Goal: Transaction & Acquisition: Obtain resource

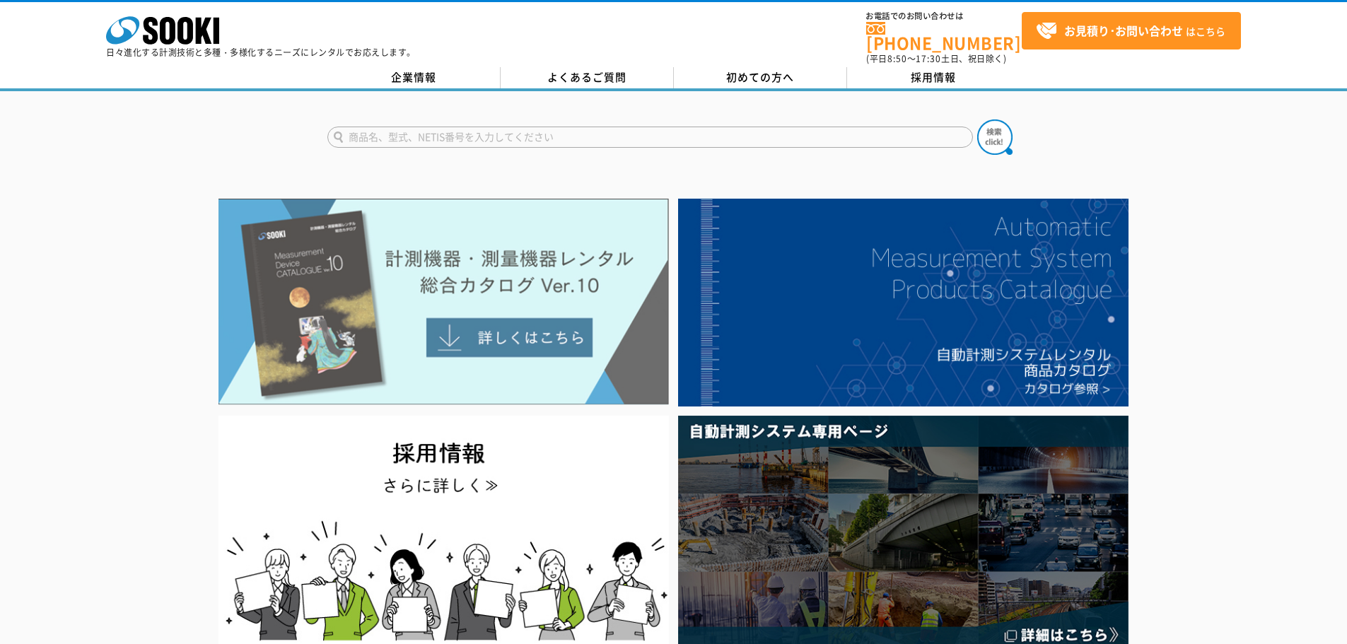
click at [389, 320] on img at bounding box center [444, 302] width 450 height 206
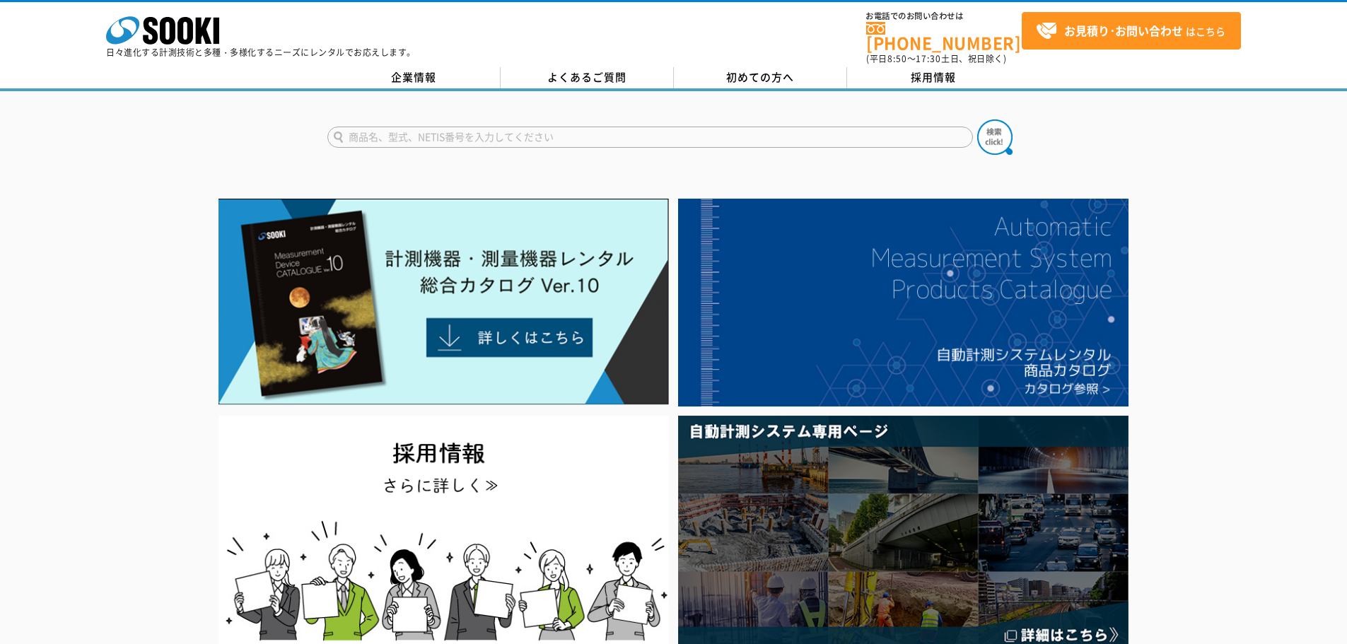
click at [494, 131] on input "text" at bounding box center [650, 137] width 646 height 21
type input "r"
click at [977, 120] on button at bounding box center [994, 137] width 35 height 35
click at [484, 133] on input "リアルタイム" at bounding box center [650, 137] width 646 height 21
drag, startPoint x: 484, startPoint y: 120, endPoint x: 202, endPoint y: 136, distance: 282.6
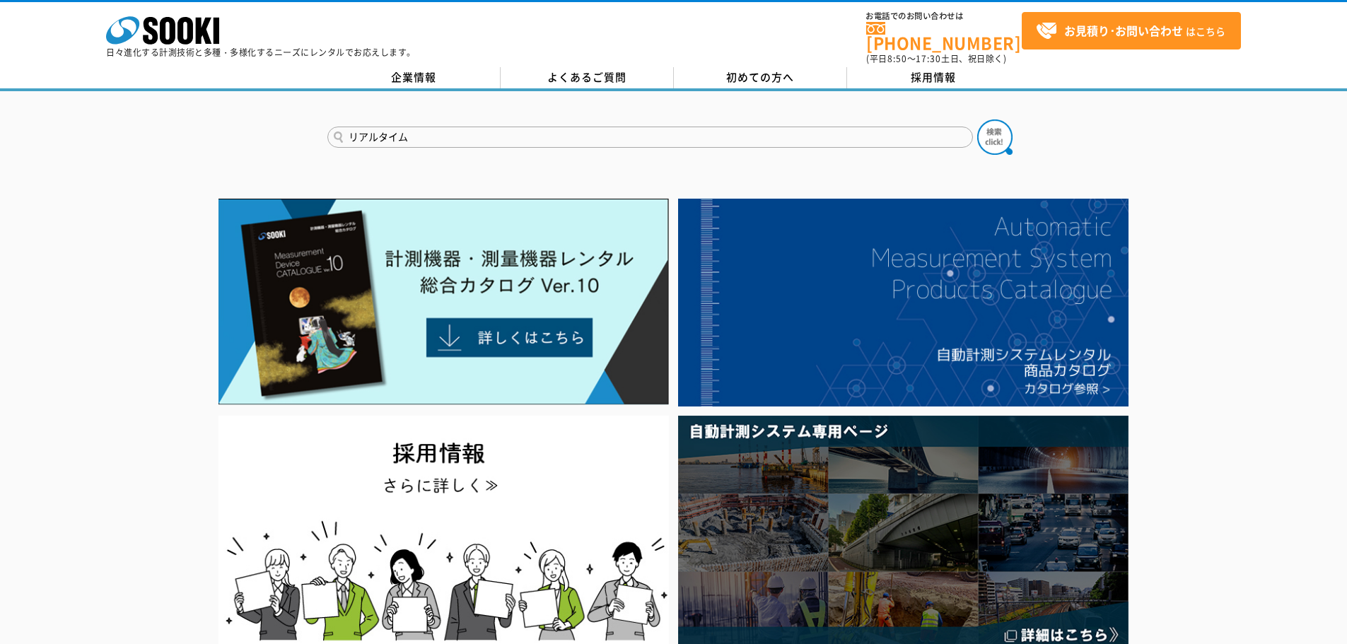
click at [202, 136] on div "リアルタイム" at bounding box center [673, 125] width 1347 height 68
click at [390, 149] on div "チルフォメーション" at bounding box center [461, 158] width 267 height 18
type input "チルフォメーション"
click at [985, 134] on img at bounding box center [994, 137] width 35 height 35
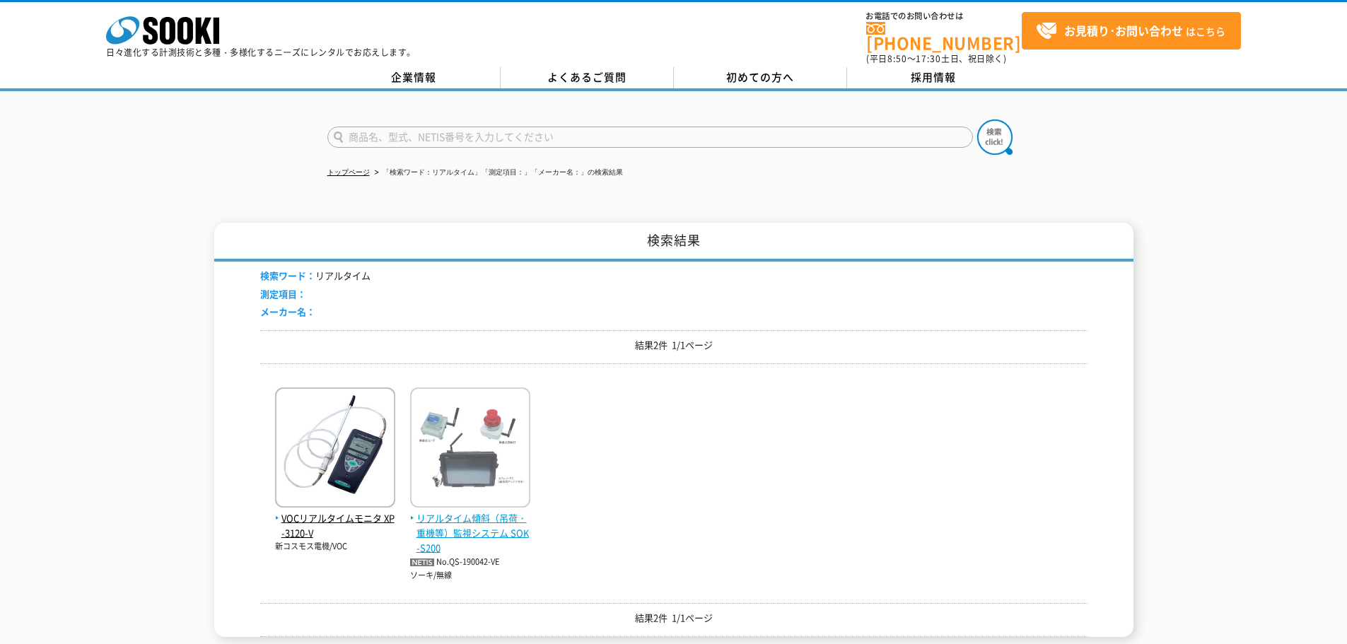
click at [506, 458] on img at bounding box center [470, 450] width 120 height 124
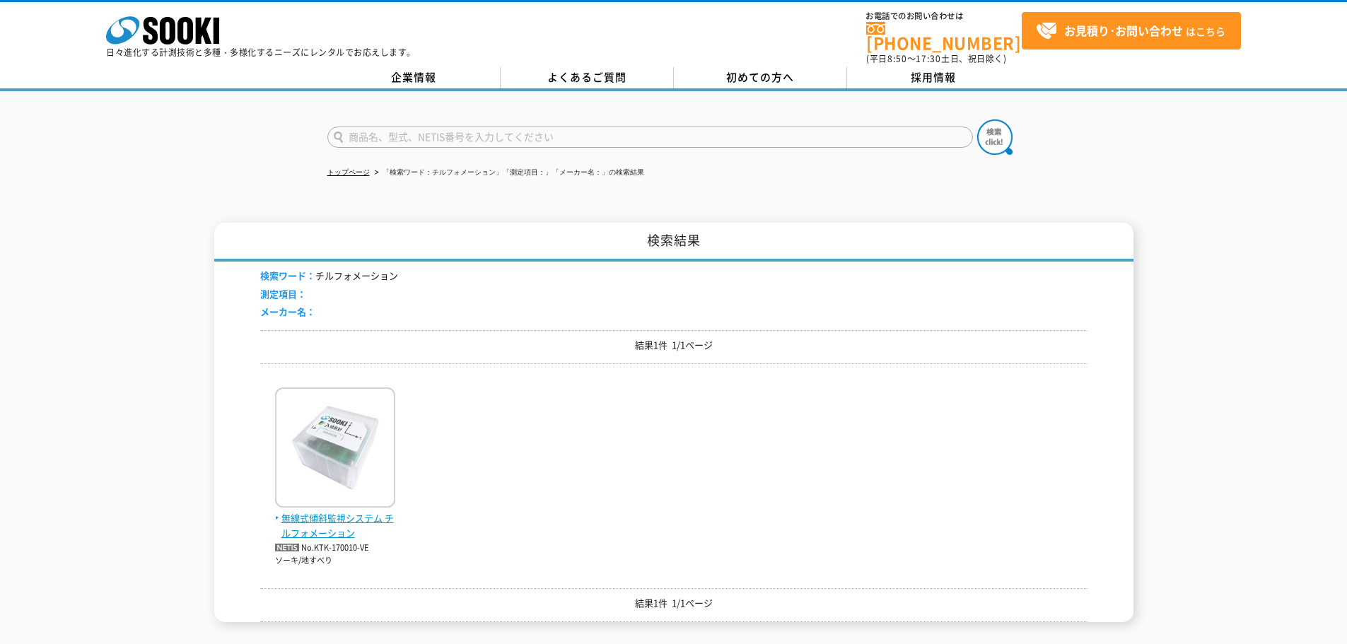
scroll to position [71, 0]
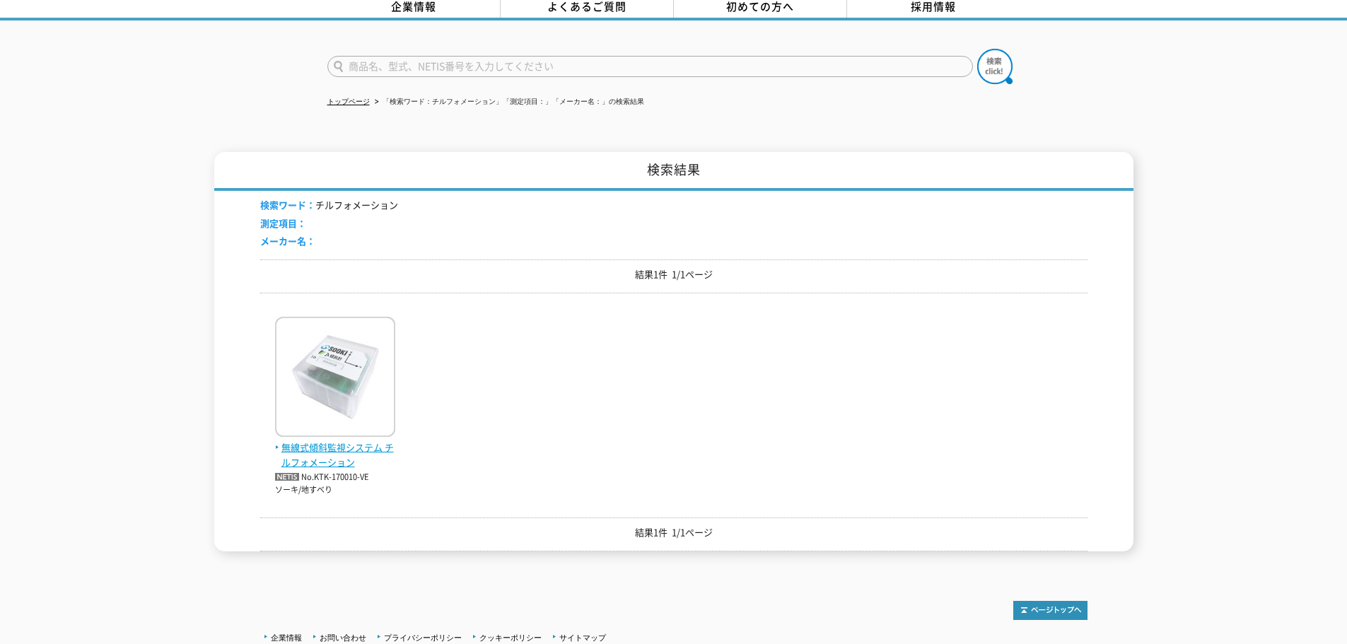
drag, startPoint x: 340, startPoint y: 353, endPoint x: 338, endPoint y: 407, distance: 54.5
click at [338, 408] on img at bounding box center [335, 379] width 120 height 124
click at [338, 404] on img at bounding box center [335, 379] width 120 height 124
click at [506, 64] on input "text" at bounding box center [650, 66] width 646 height 21
type input "2D"
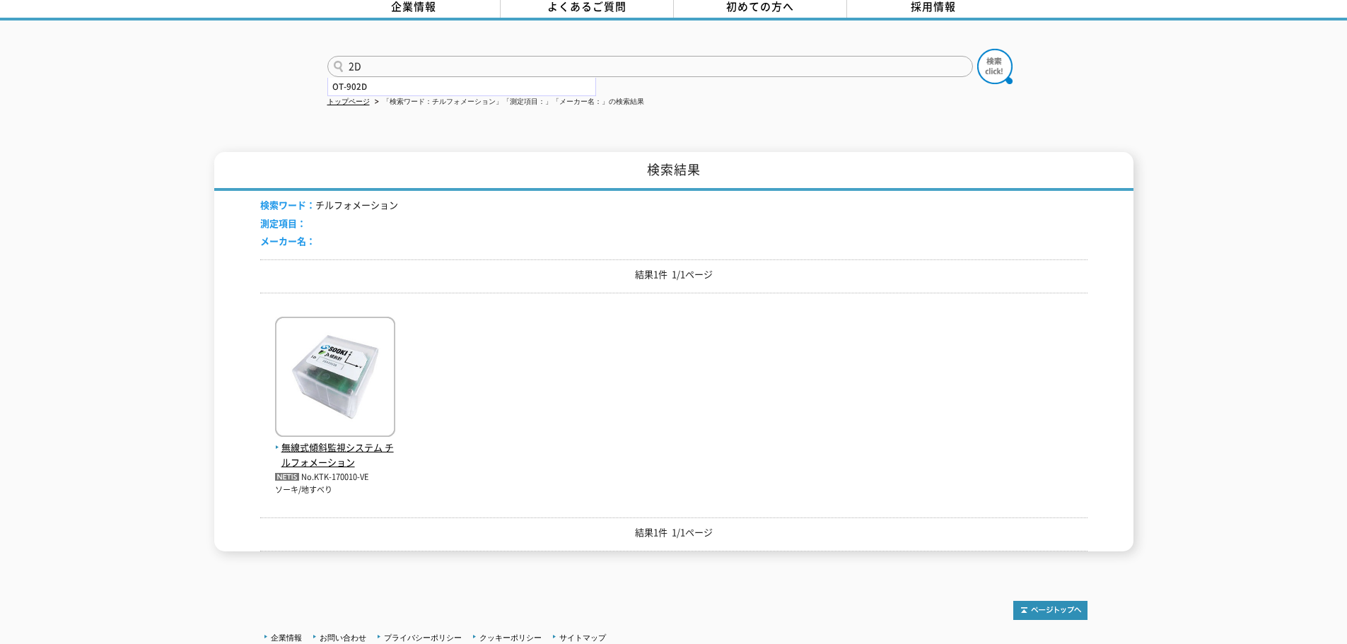
click at [977, 49] on button at bounding box center [994, 66] width 35 height 35
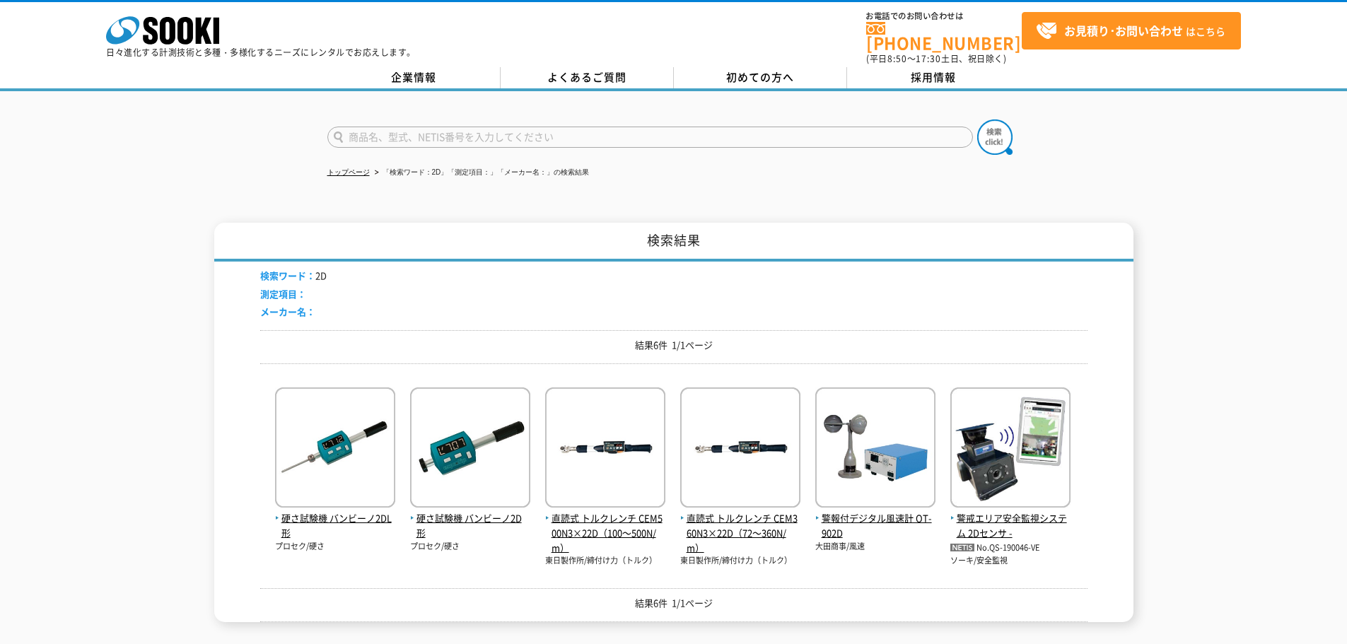
scroll to position [71, 0]
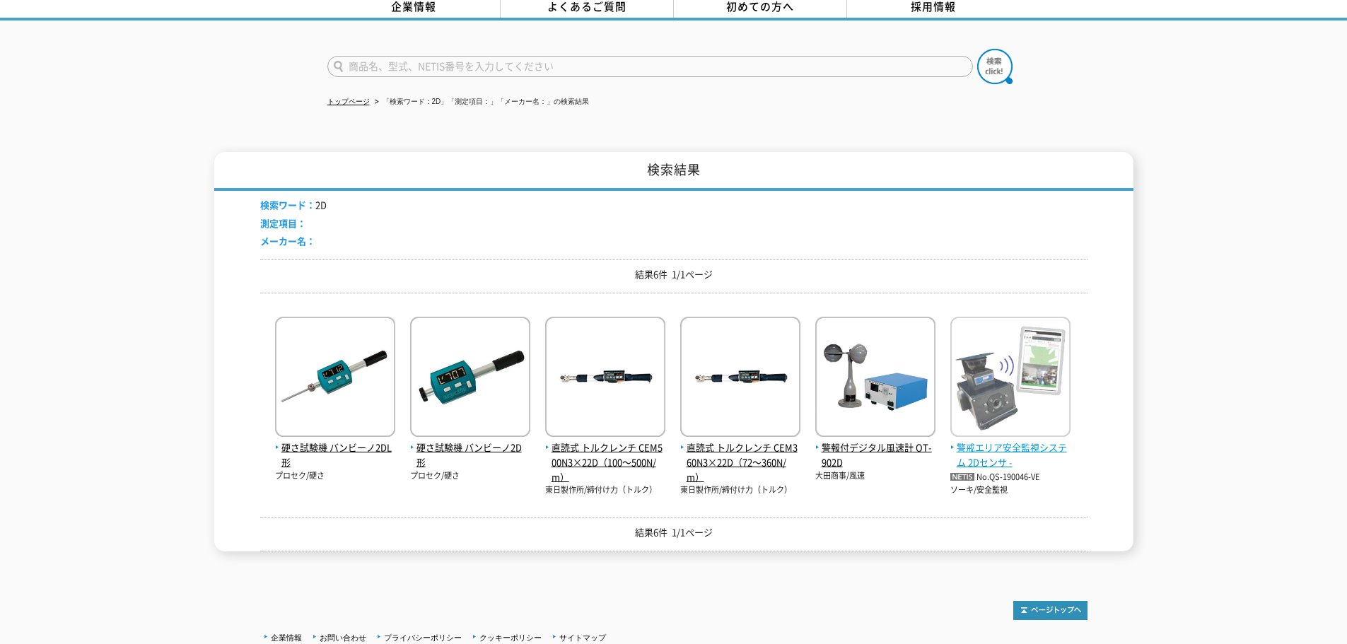
click at [1025, 359] on img at bounding box center [1010, 379] width 120 height 124
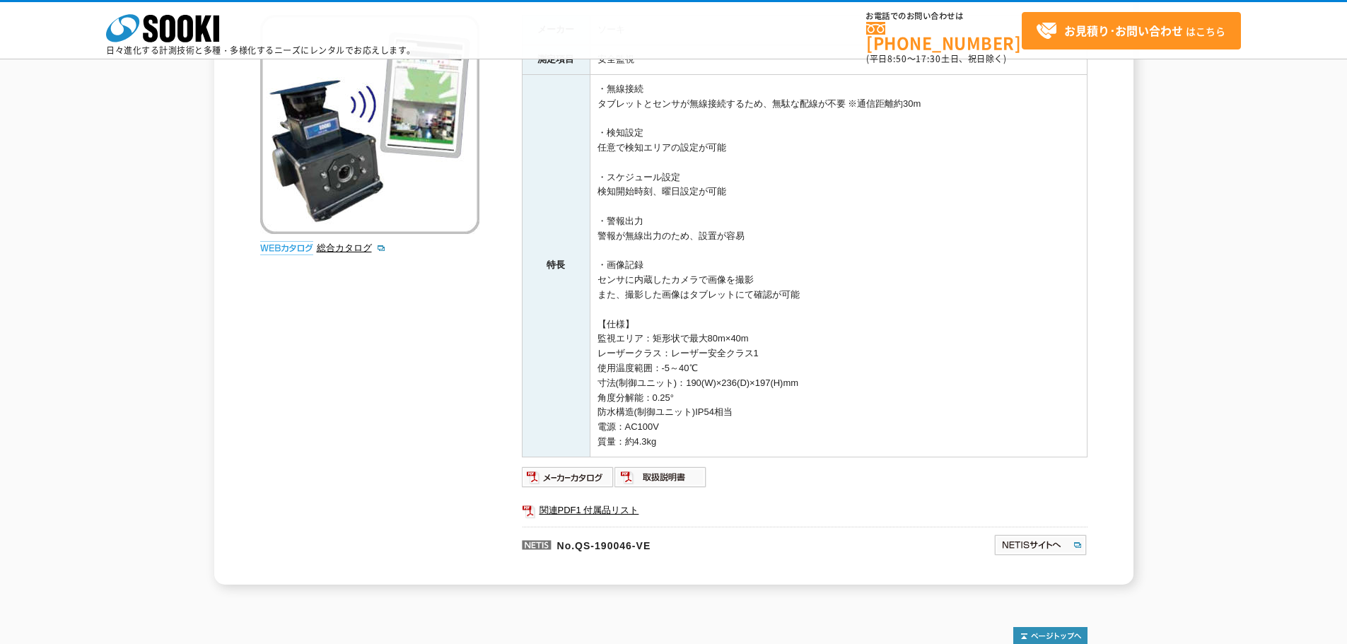
scroll to position [41, 0]
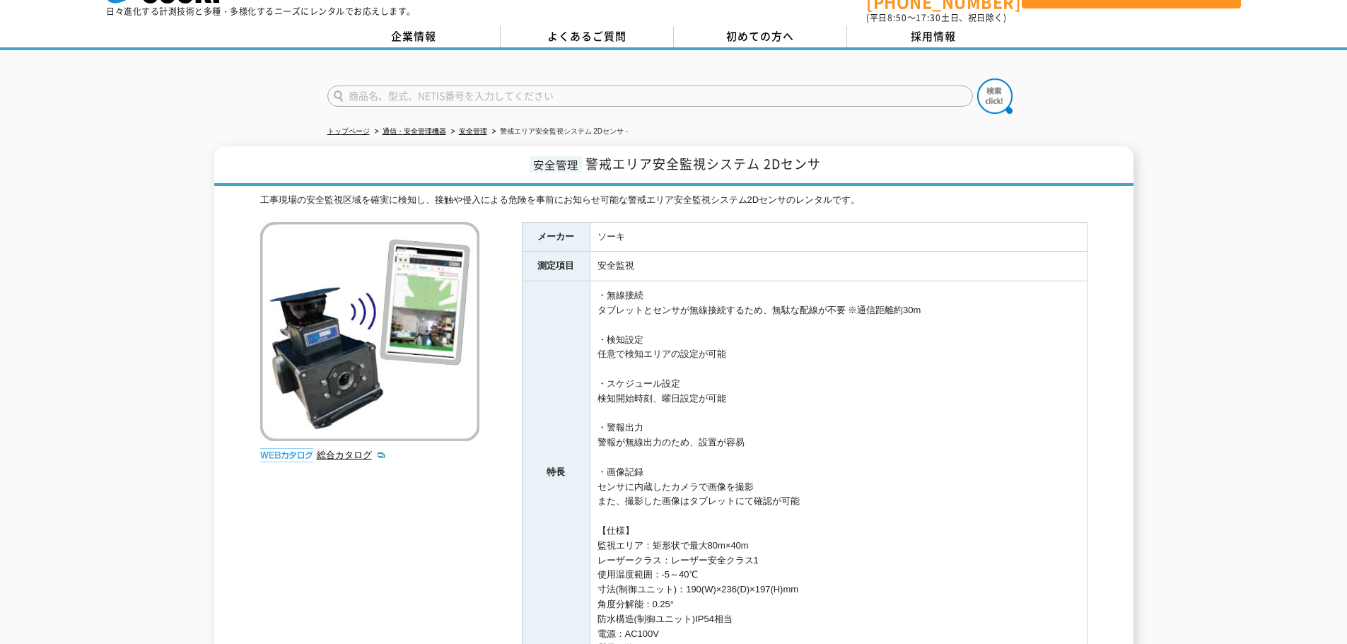
drag, startPoint x: 405, startPoint y: 301, endPoint x: 900, endPoint y: 245, distance: 498.2
click at [752, 314] on td "・無線接続 タブレットとセンサが無線接続するため、無駄な配線が不要 ※通信距離約30m ・検知設定 任意で検知エリアの設定が可能 ・スケジュール設定 検知開始…" at bounding box center [838, 472] width 497 height 383
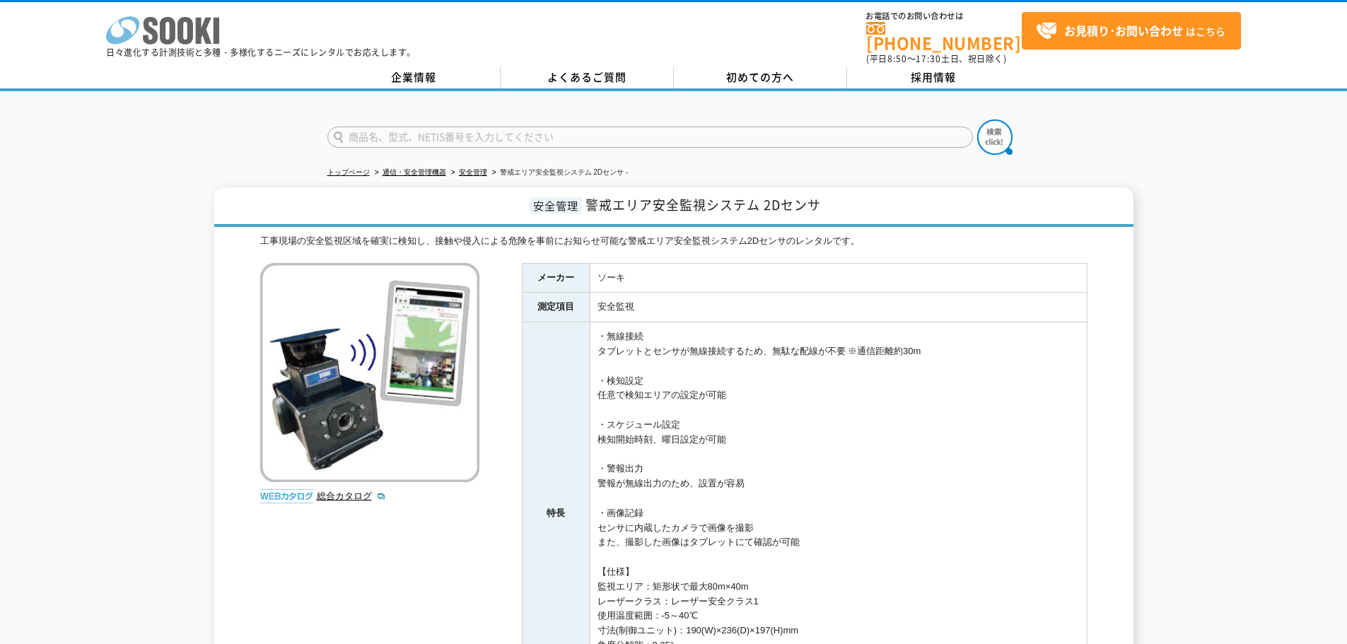
click at [192, 30] on icon at bounding box center [186, 31] width 16 height 28
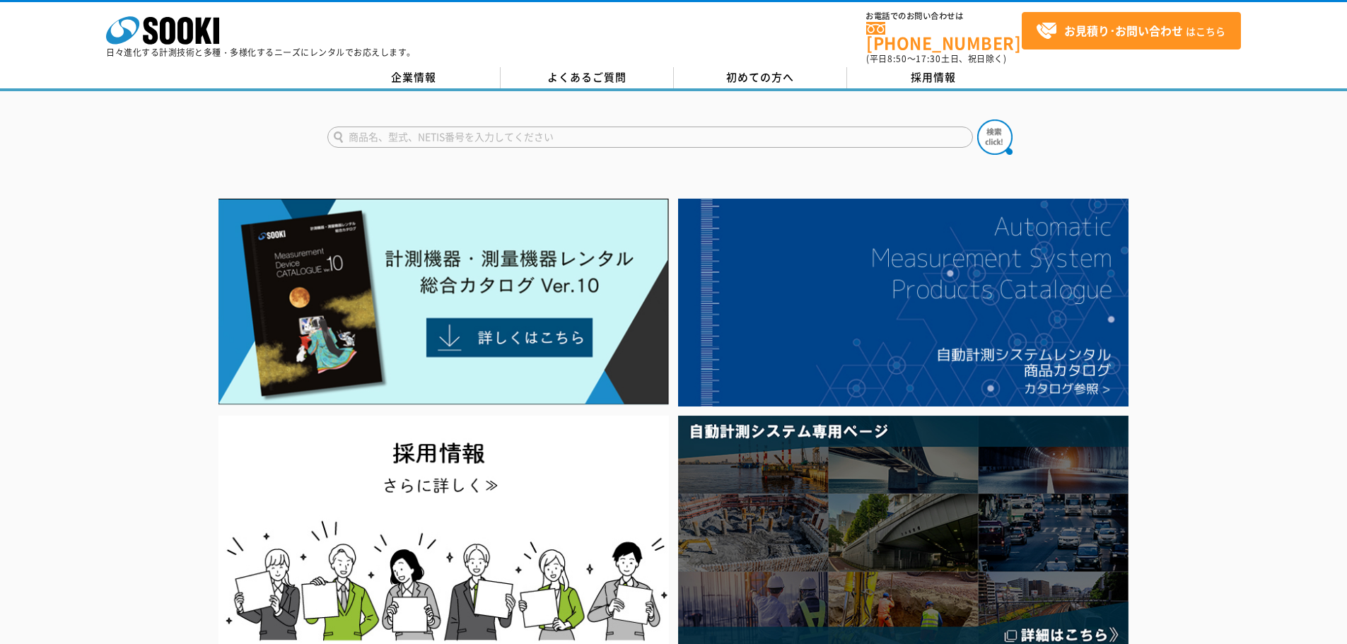
click at [489, 127] on input "text" at bounding box center [650, 137] width 646 height 21
type input "ｓ"
type input "s"
click at [977, 120] on button at bounding box center [994, 137] width 35 height 35
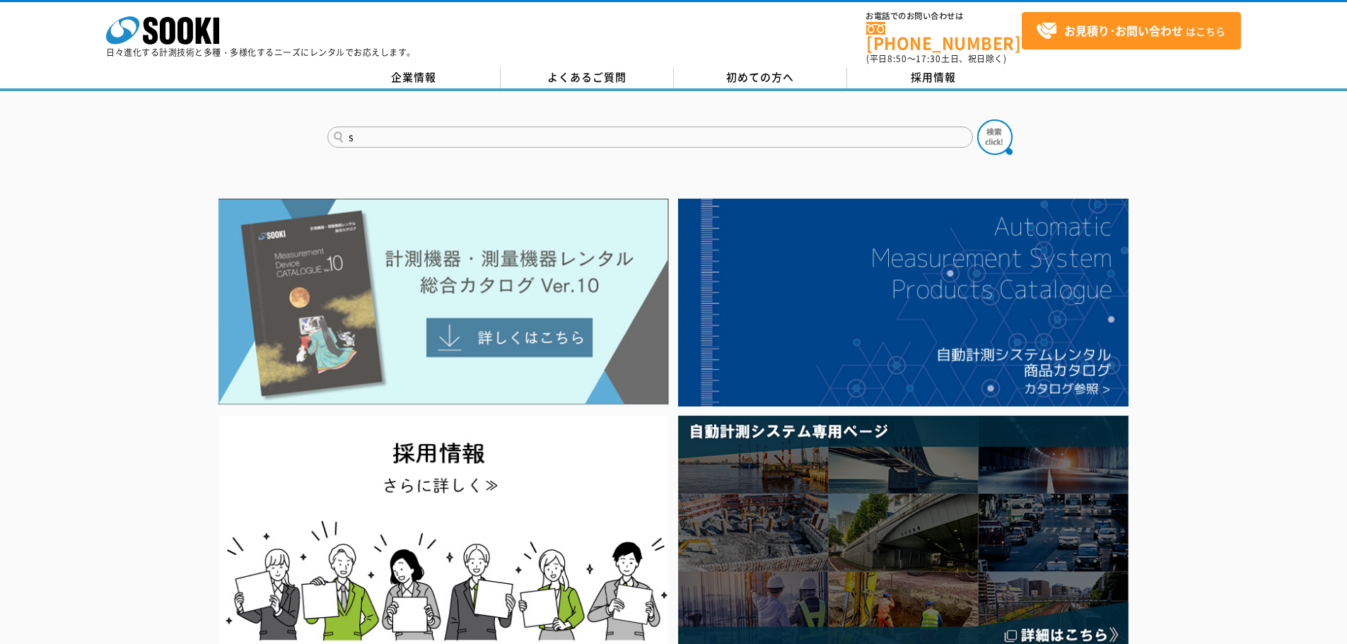
click at [436, 351] on img at bounding box center [444, 302] width 450 height 206
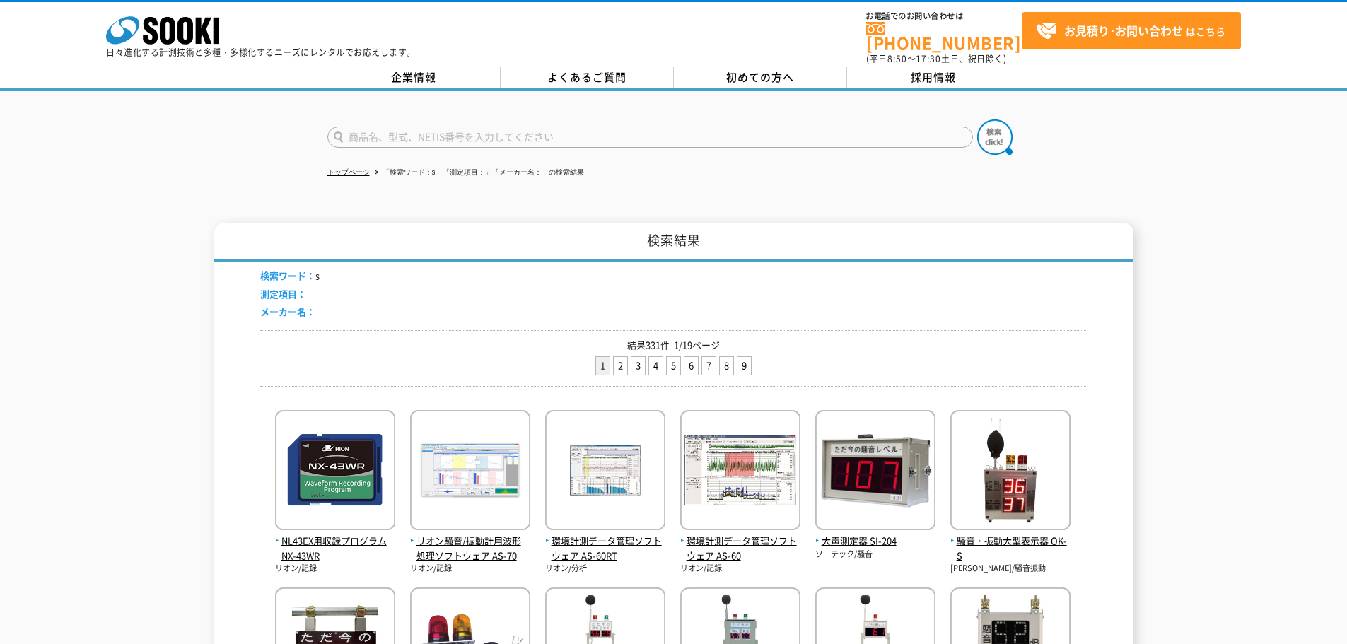
drag, startPoint x: 414, startPoint y: 181, endPoint x: 432, endPoint y: 213, distance: 36.4
